Goal: Transaction & Acquisition: Purchase product/service

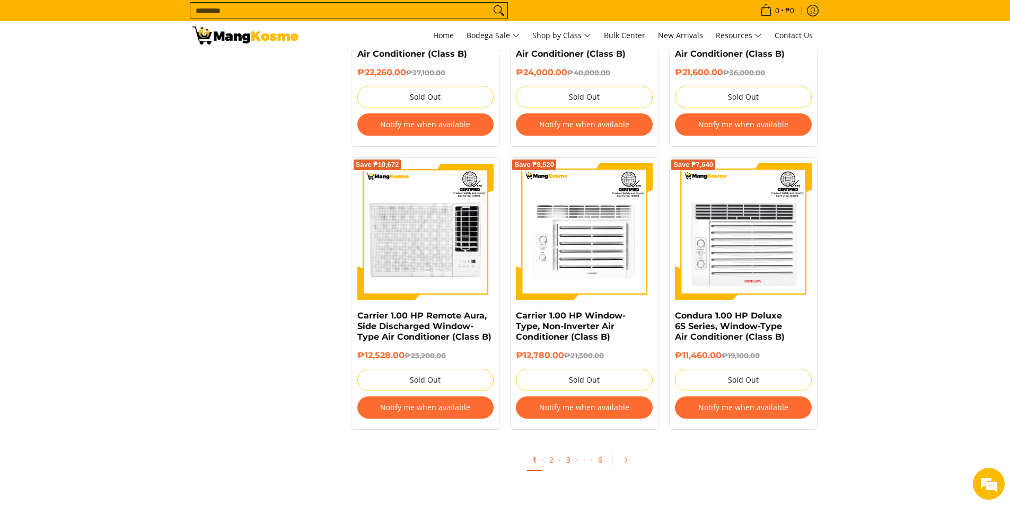
scroll to position [1962, 0]
click at [551, 461] on link "2" at bounding box center [551, 461] width 15 height 22
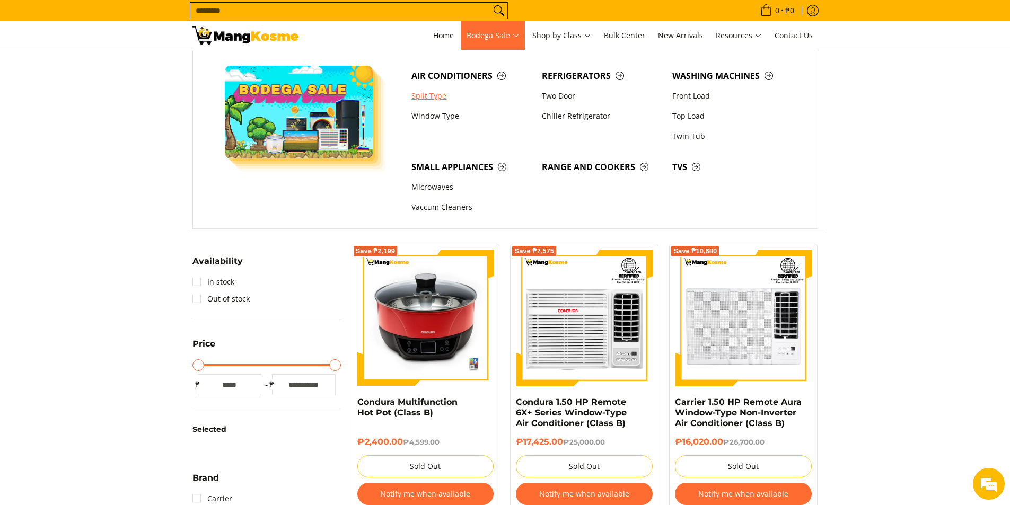
click at [437, 99] on link "Split Type" at bounding box center [471, 96] width 130 height 20
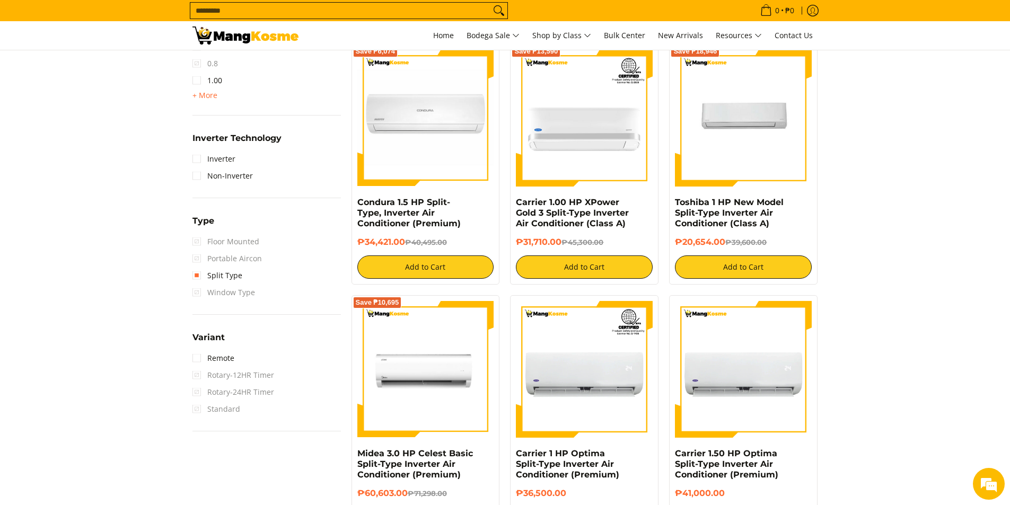
scroll to position [795, 0]
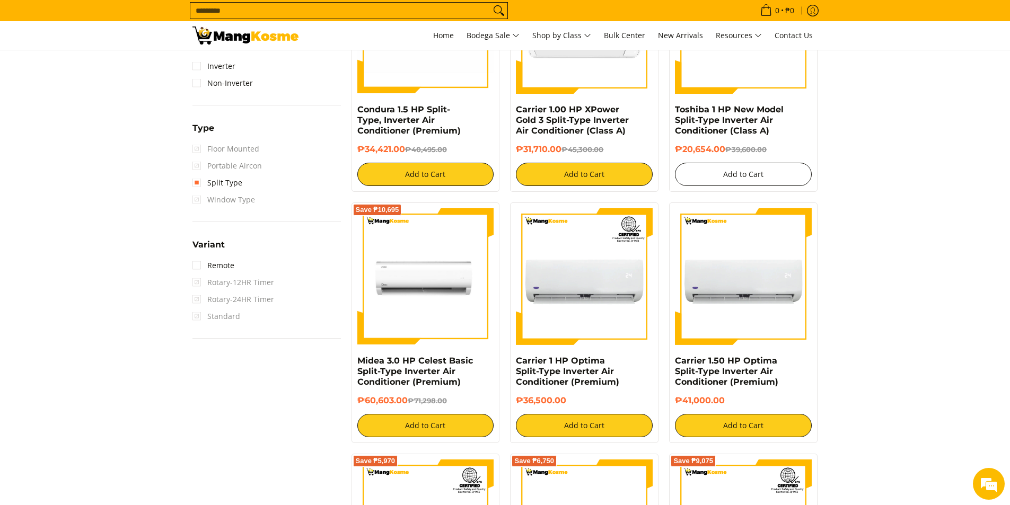
click at [726, 182] on button "Add to Cart" at bounding box center [743, 174] width 137 height 23
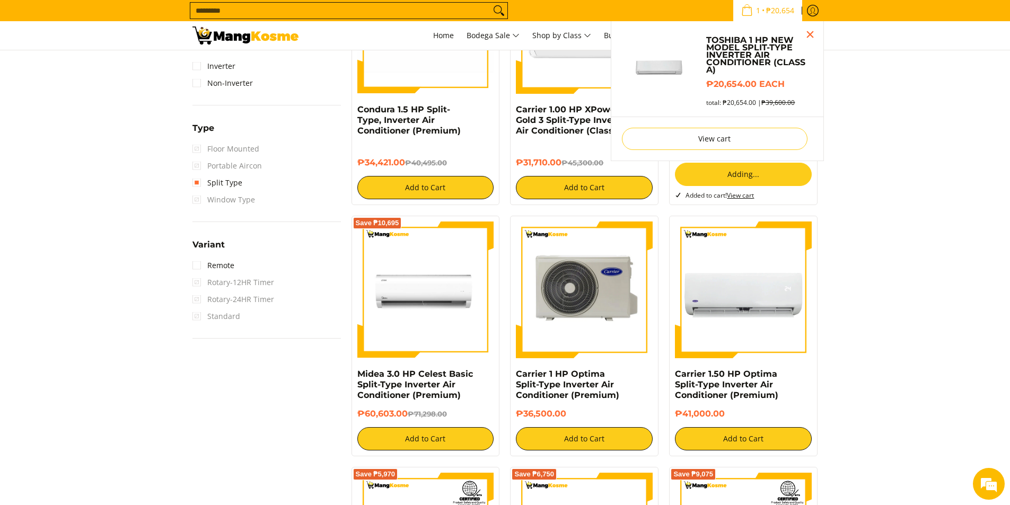
scroll to position [766, 0]
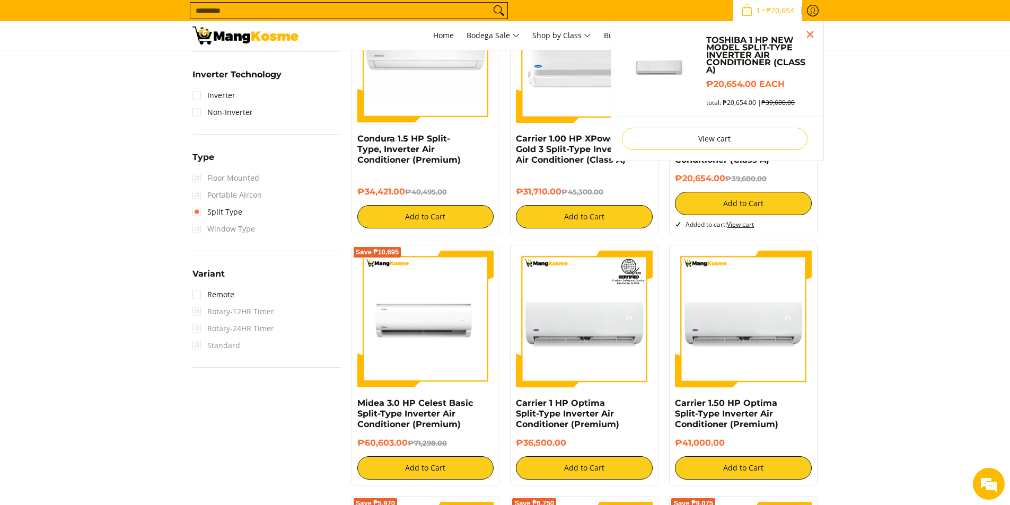
drag, startPoint x: 807, startPoint y: 30, endPoint x: 749, endPoint y: 98, distance: 89.5
click at [807, 30] on button "Close pop up" at bounding box center [810, 35] width 16 height 16
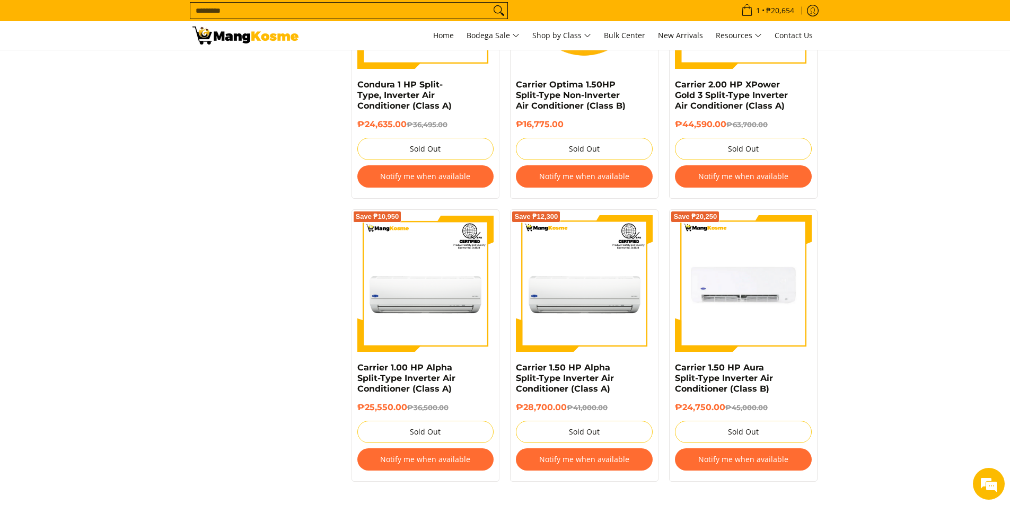
scroll to position [1933, 0]
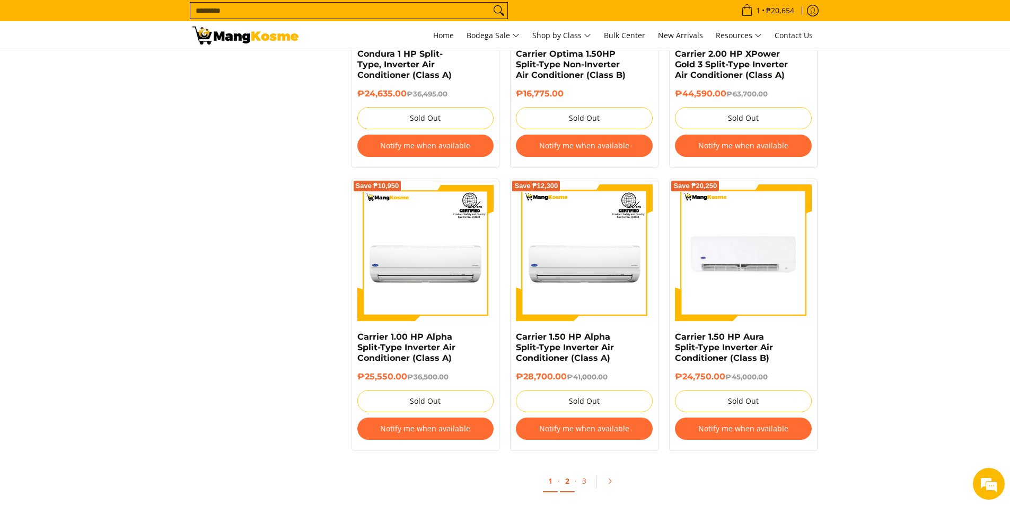
click at [566, 482] on link "2" at bounding box center [567, 482] width 15 height 22
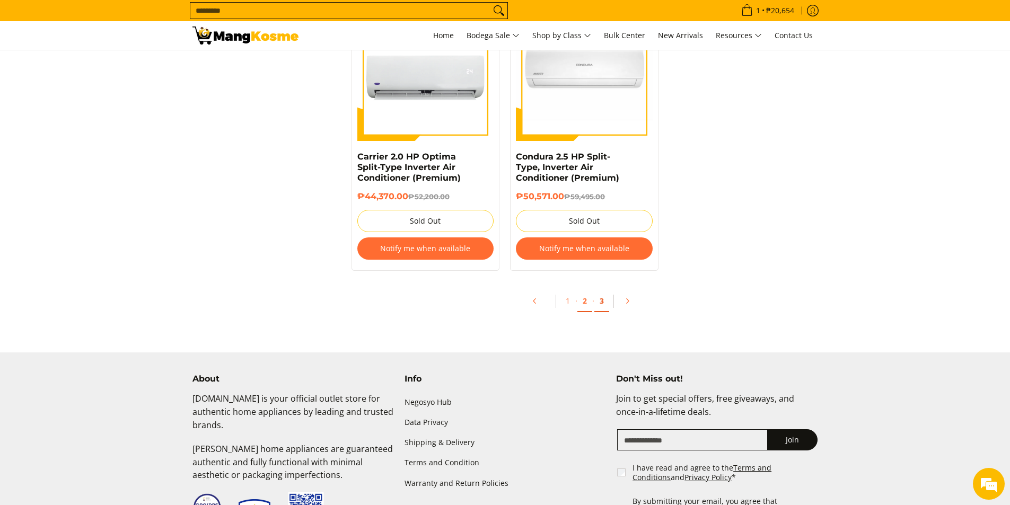
click at [605, 300] on link "3" at bounding box center [601, 302] width 15 height 22
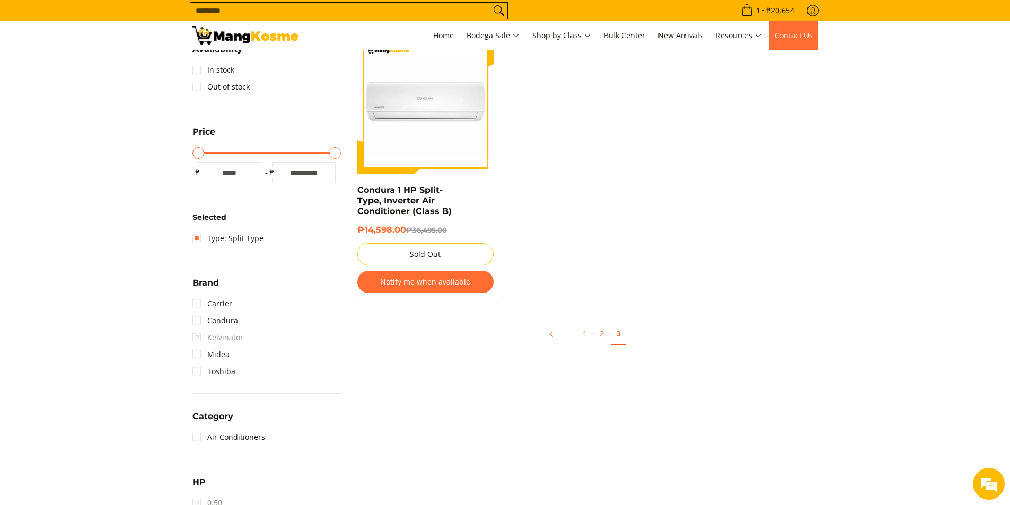
scroll to position [53, 0]
